Goal: Find specific page/section: Find specific page/section

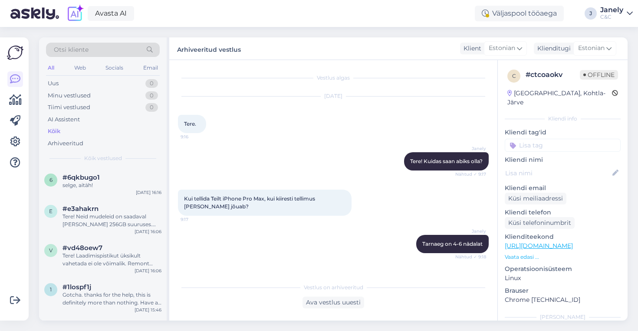
scroll to position [75, 0]
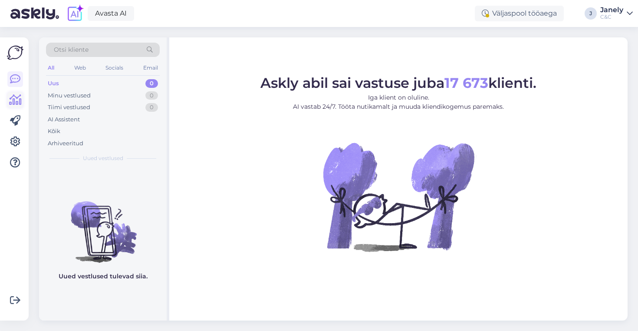
click at [18, 95] on icon at bounding box center [15, 100] width 13 height 10
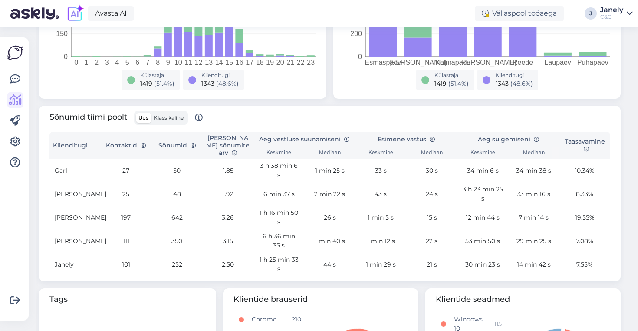
scroll to position [233, 0]
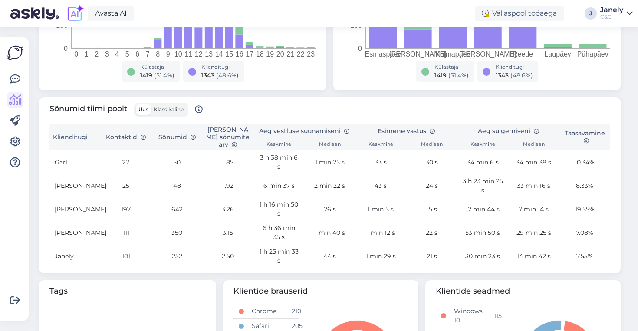
click at [12, 57] on img at bounding box center [15, 52] width 17 height 17
click at [15, 74] on icon at bounding box center [15, 79] width 10 height 10
